Goal: Transaction & Acquisition: Purchase product/service

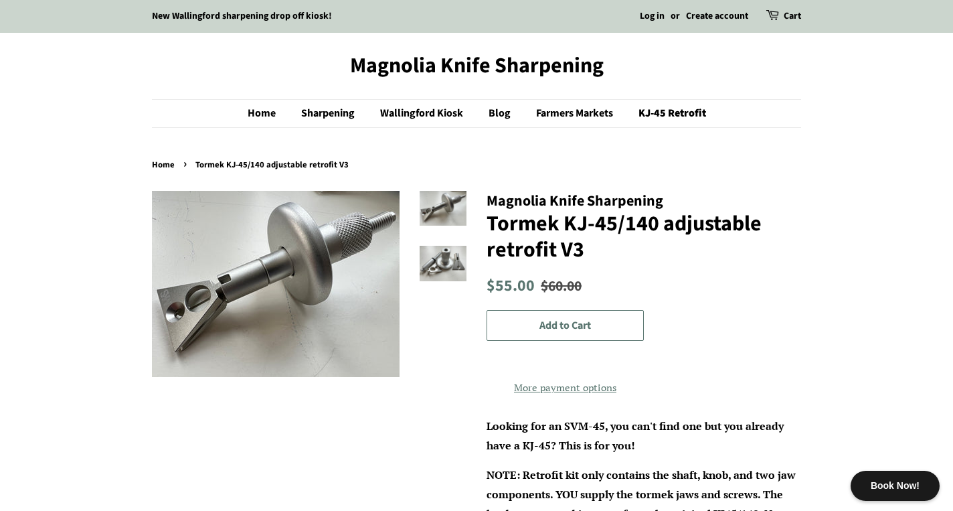
click at [447, 213] on img at bounding box center [443, 208] width 47 height 35
click at [440, 266] on img at bounding box center [443, 263] width 47 height 35
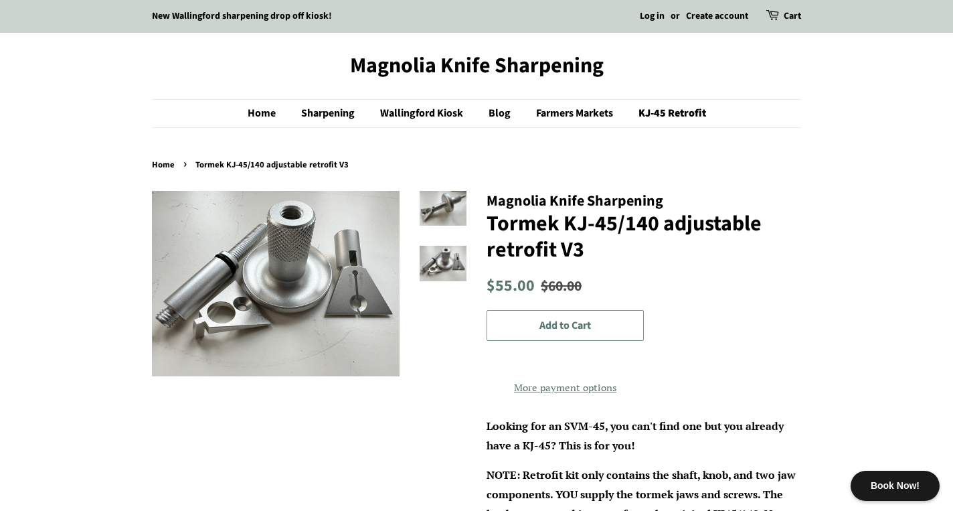
click at [581, 326] on span "Add to Cart" at bounding box center [565, 325] width 52 height 15
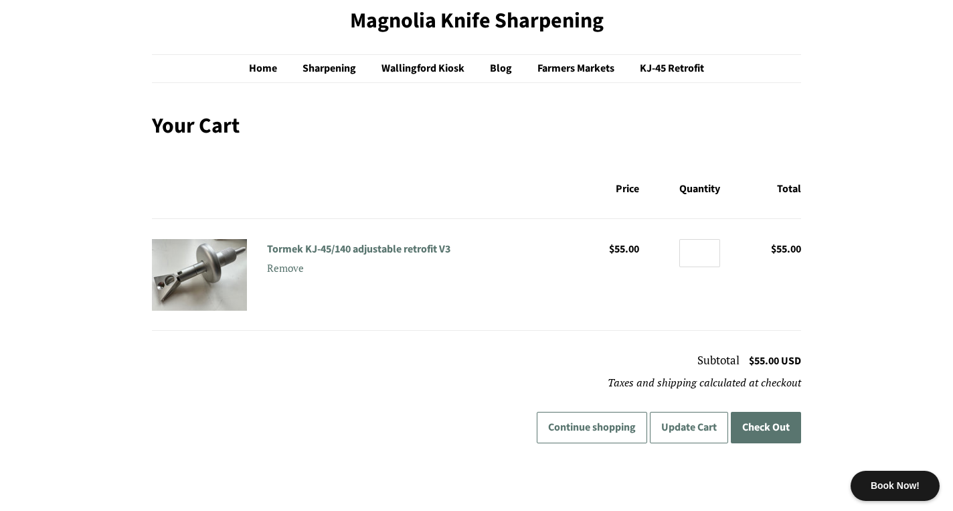
scroll to position [47, 0]
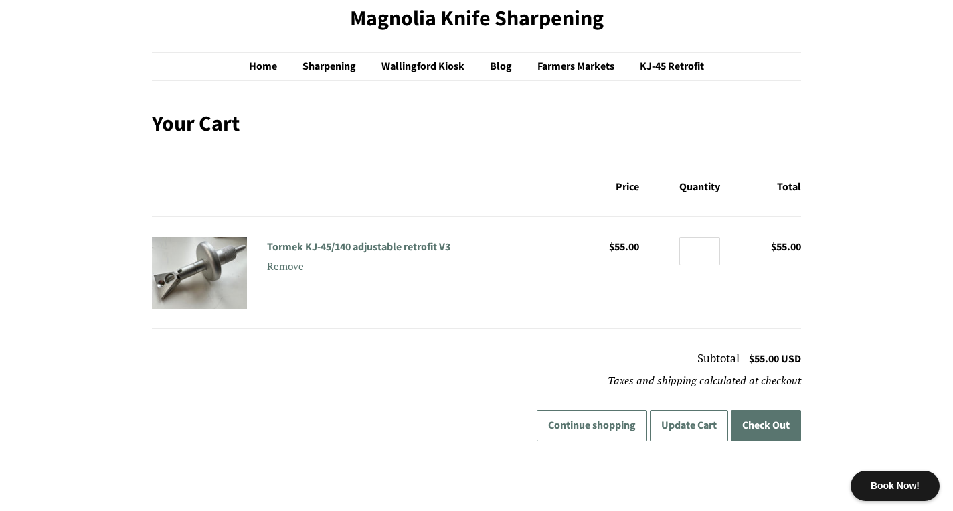
click at [766, 430] on button "Check Out" at bounding box center [766, 424] width 70 height 31
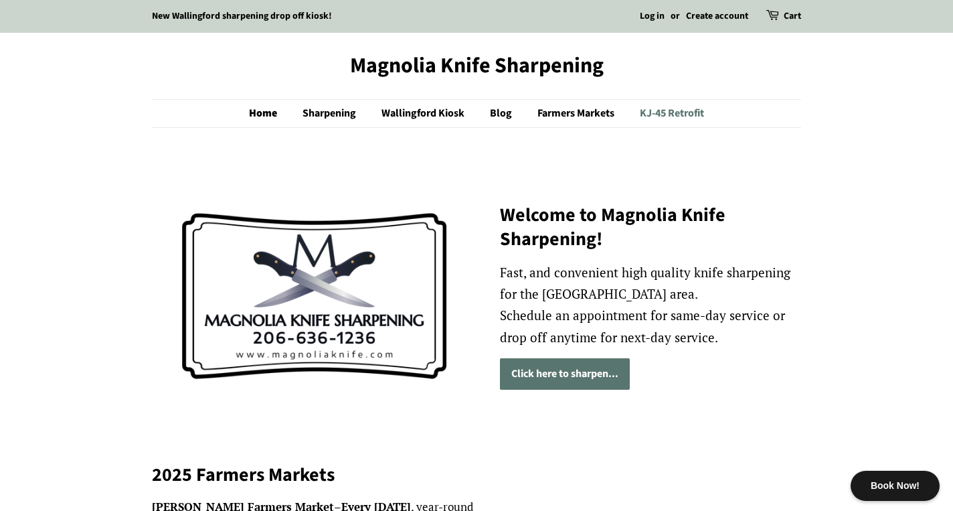
click at [660, 114] on link "KJ-45 Retrofit" at bounding box center [667, 113] width 74 height 27
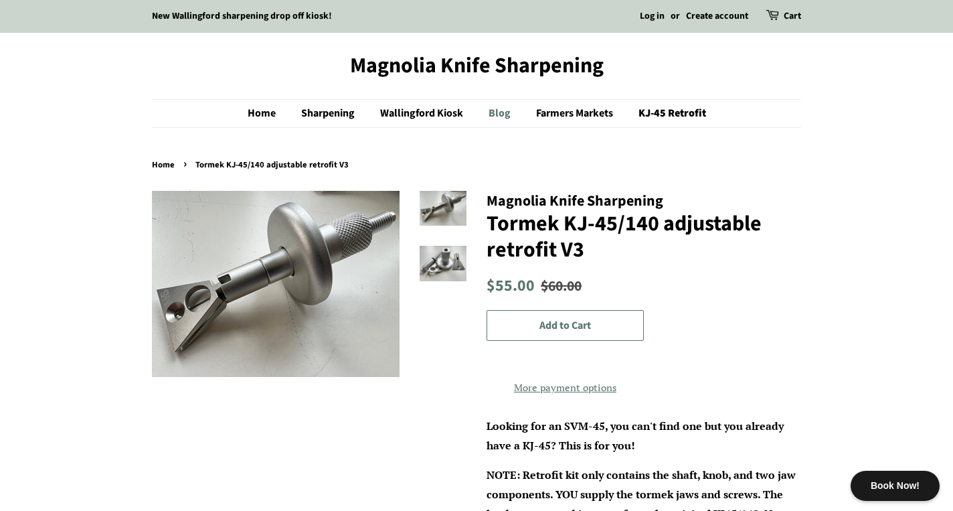
click at [506, 109] on link "Blog" at bounding box center [500, 113] width 45 height 27
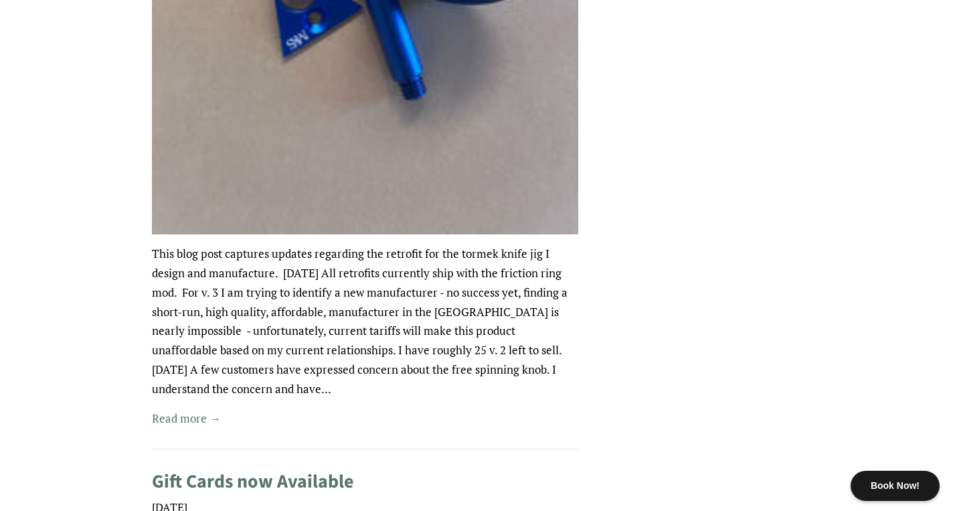
scroll to position [1473, 0]
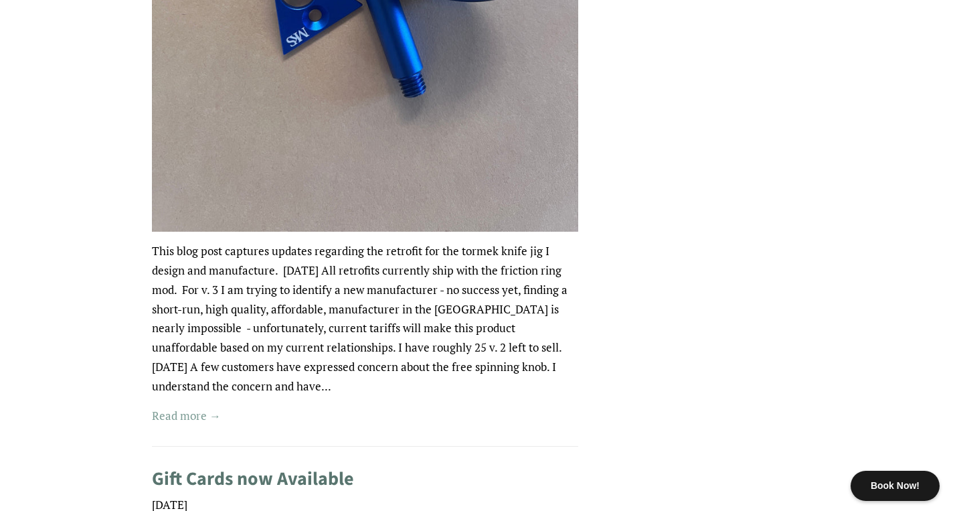
click at [198, 416] on link "Read more →" at bounding box center [186, 414] width 69 height 15
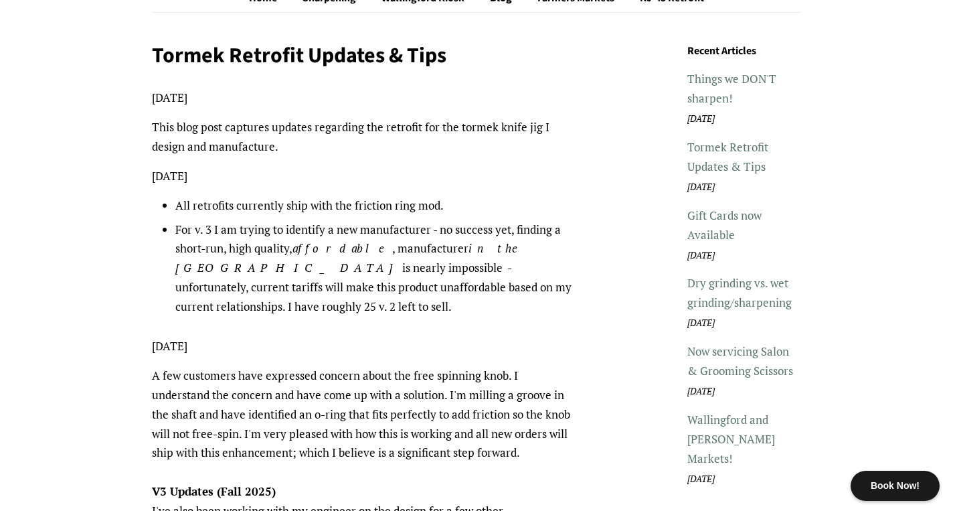
scroll to position [120, 0]
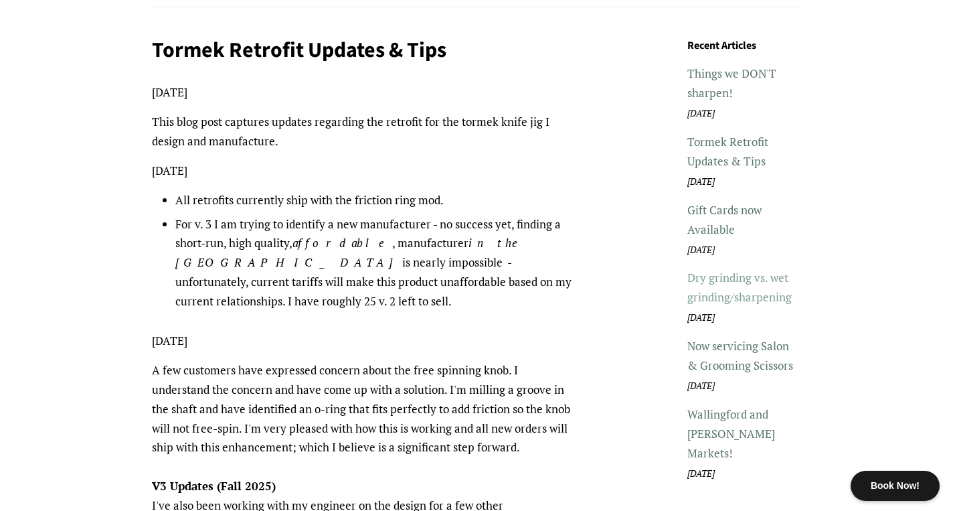
click at [719, 296] on link "Dry grinding vs. wet grinding/sharpening" at bounding box center [739, 287] width 104 height 35
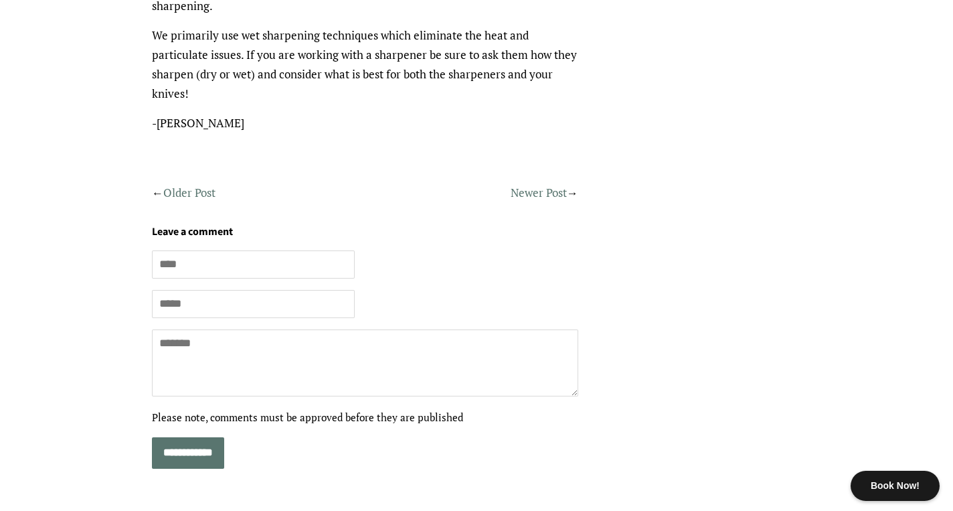
scroll to position [537, 0]
